Goal: Information Seeking & Learning: Learn about a topic

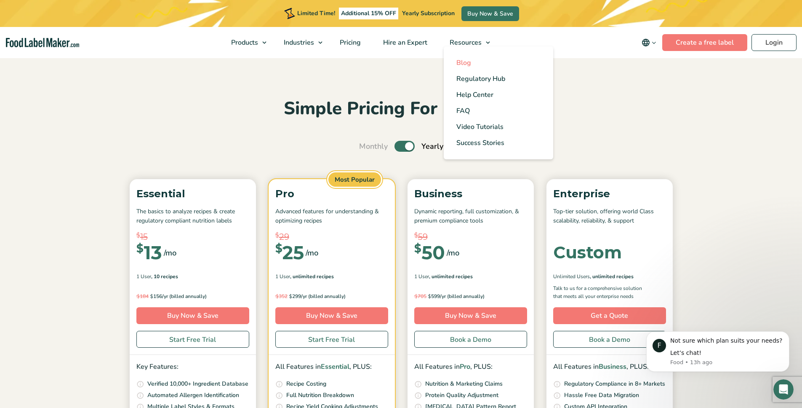
click at [468, 58] on span "Blog" at bounding box center [463, 62] width 15 height 9
